Goal: Navigation & Orientation: Find specific page/section

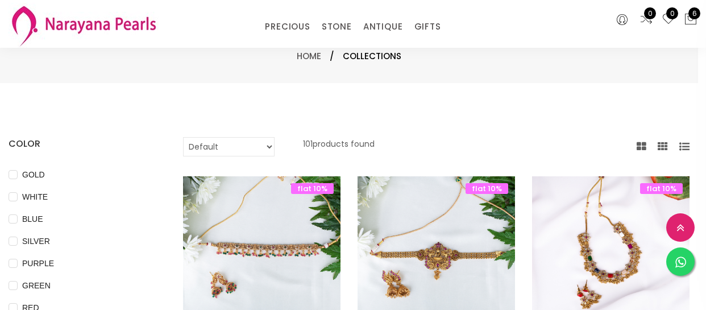
select select "INR"
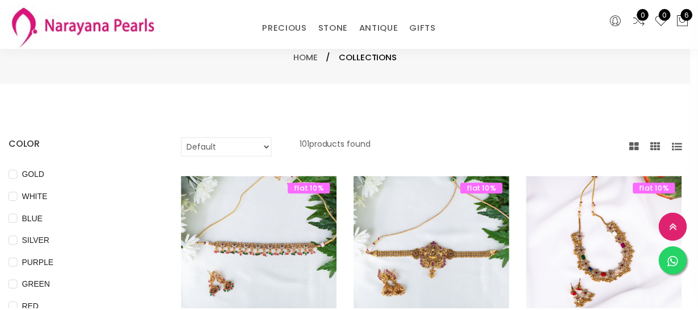
scroll to position [310, 0]
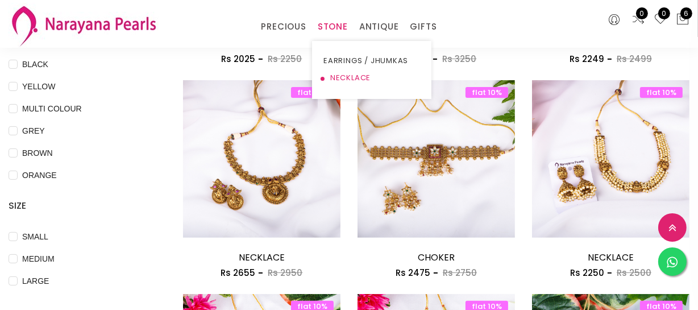
click at [348, 76] on link "NECKLACE" at bounding box center [371, 77] width 97 height 17
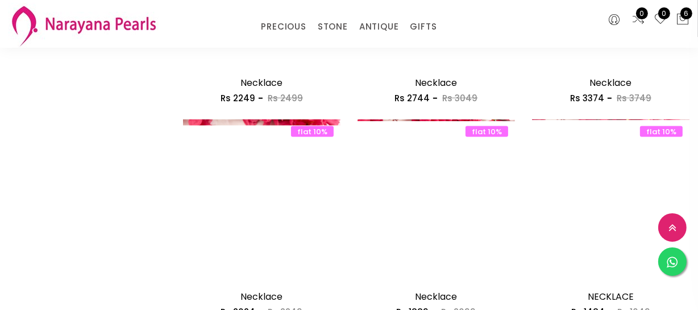
scroll to position [1602, 0]
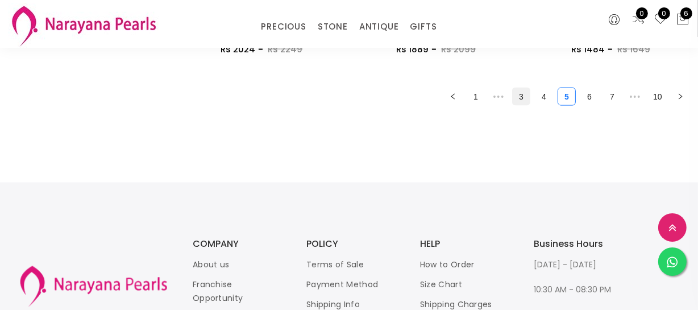
click at [522, 102] on link "3" at bounding box center [521, 96] width 17 height 17
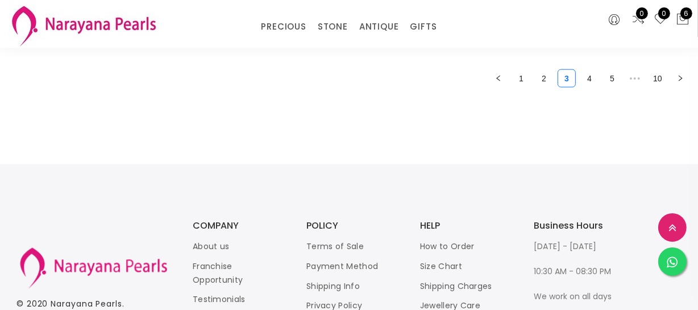
scroll to position [1602, 0]
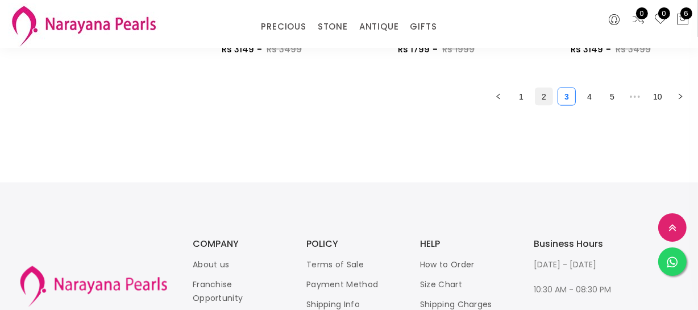
click at [545, 99] on link "2" at bounding box center [544, 96] width 17 height 17
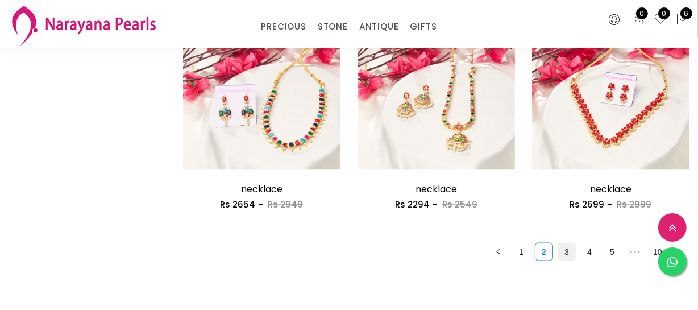
click at [563, 255] on link "3" at bounding box center [566, 251] width 17 height 17
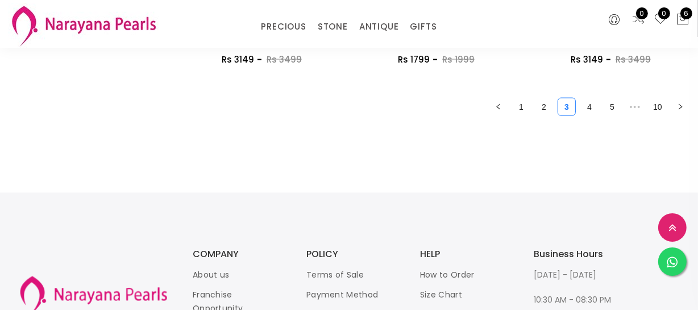
scroll to position [1602, 0]
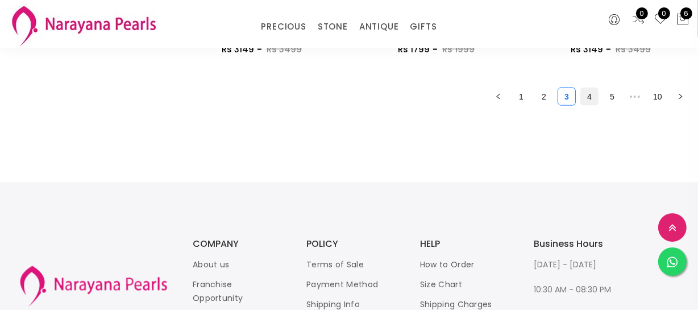
click at [582, 94] on link "4" at bounding box center [589, 96] width 17 height 17
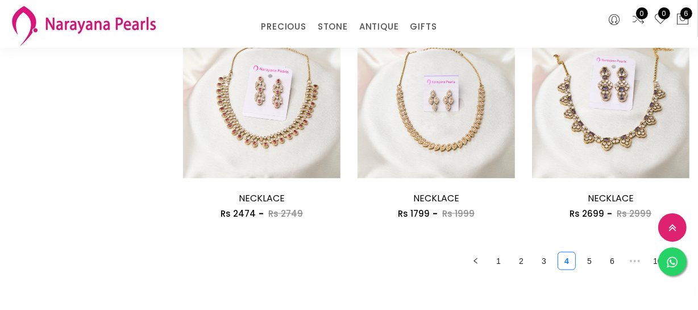
scroll to position [1447, 0]
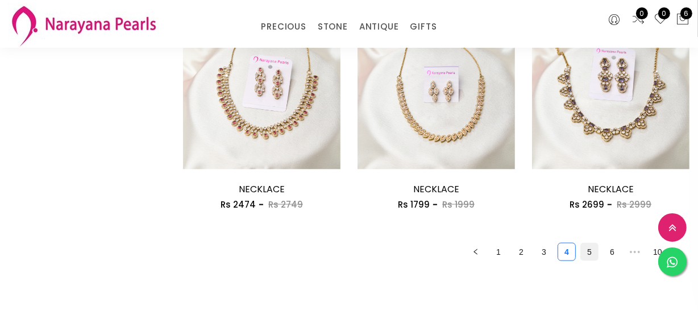
click at [589, 249] on link "5" at bounding box center [589, 251] width 17 height 17
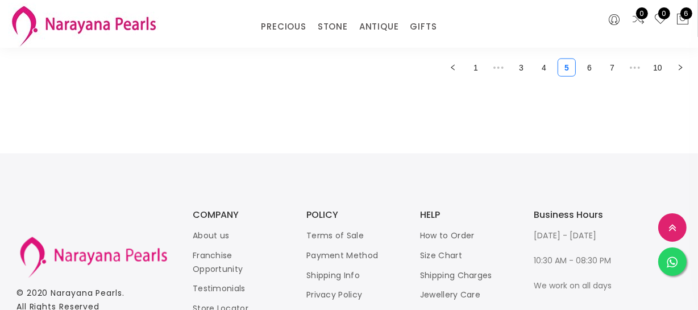
scroll to position [1564, 0]
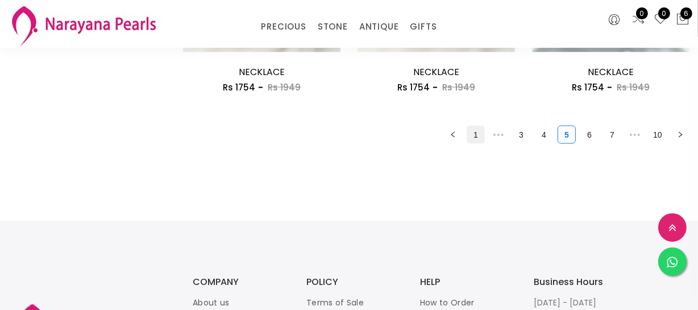
click at [471, 135] on link "1" at bounding box center [475, 134] width 17 height 17
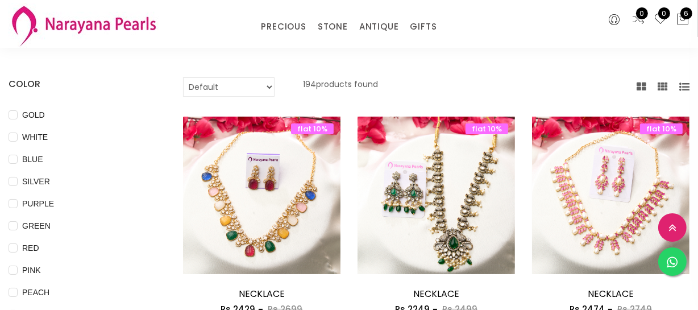
scroll to position [103, 0]
